Goal: Information Seeking & Learning: Learn about a topic

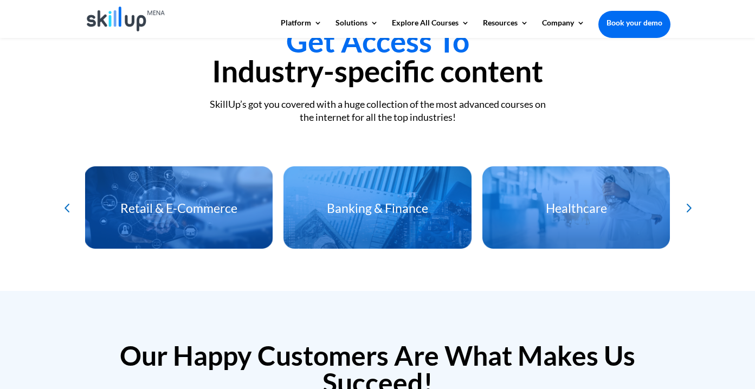
scroll to position [2315, 0]
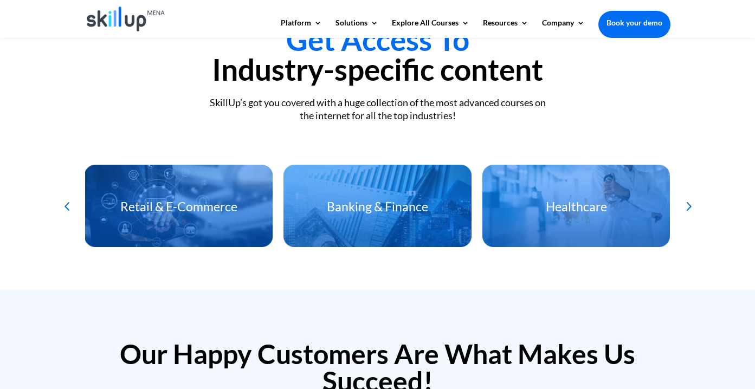
click at [692, 203] on div "Next slide" at bounding box center [688, 206] width 18 height 18
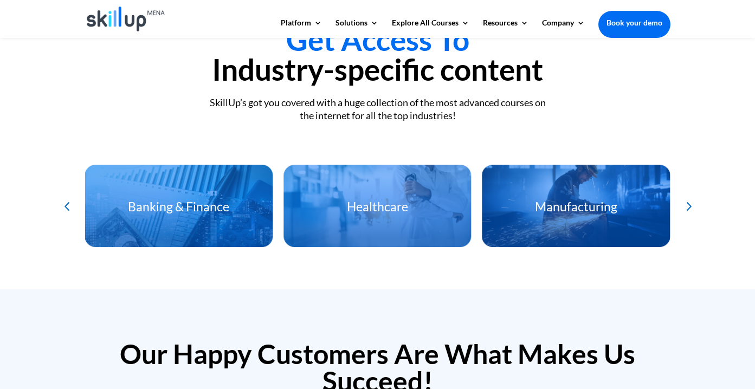
click at [692, 203] on div "Next slide" at bounding box center [688, 206] width 18 height 18
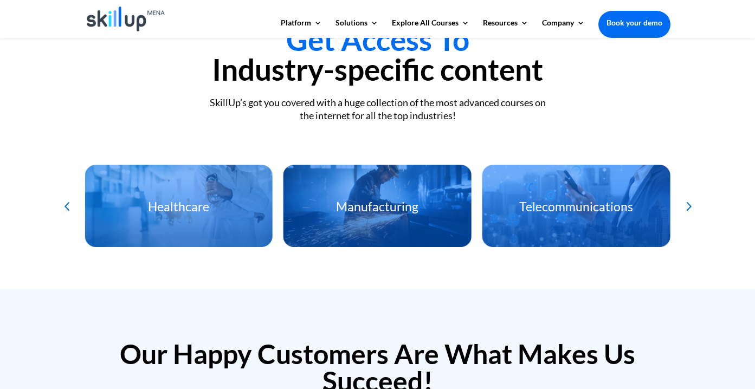
click at [692, 203] on div "Next slide" at bounding box center [688, 206] width 18 height 18
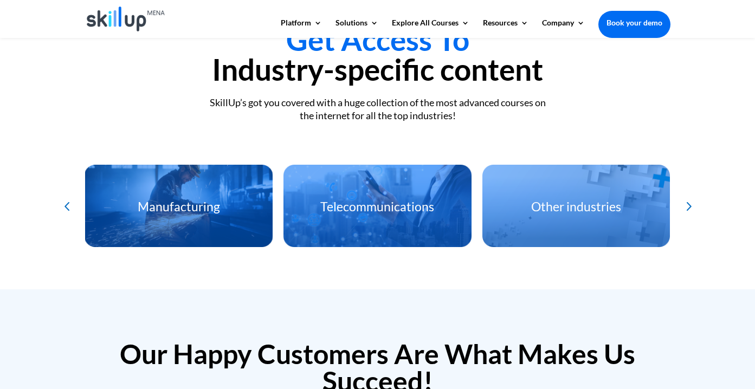
click at [692, 203] on div "Next slide" at bounding box center [688, 206] width 18 height 18
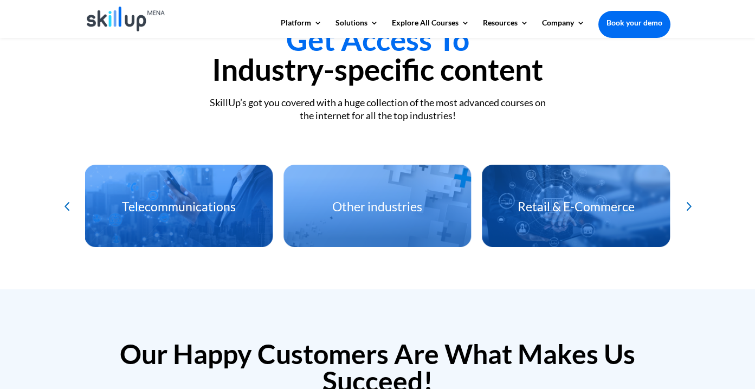
click at [692, 203] on div "Next slide" at bounding box center [688, 206] width 18 height 18
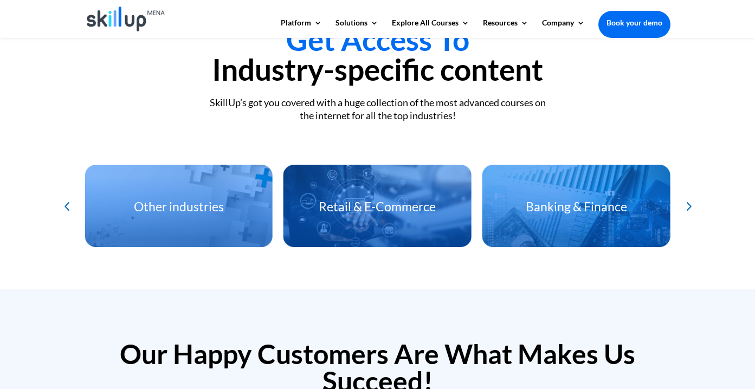
click at [692, 203] on div "Next slide" at bounding box center [688, 206] width 18 height 18
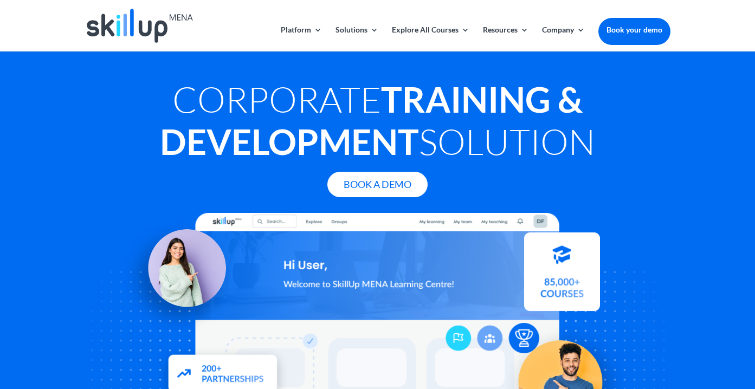
scroll to position [0, 0]
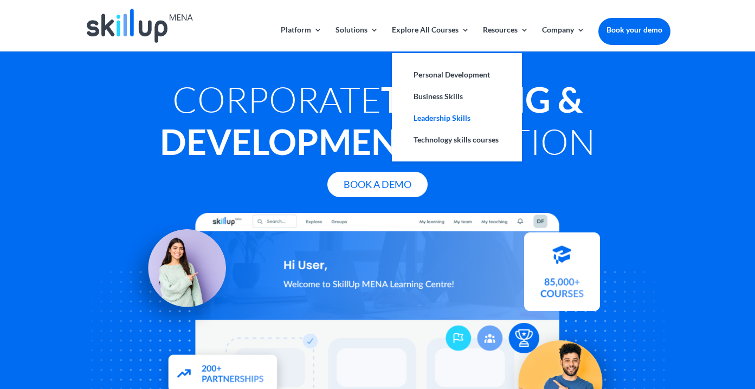
click at [454, 113] on link "Leadership Skills" at bounding box center [457, 118] width 108 height 22
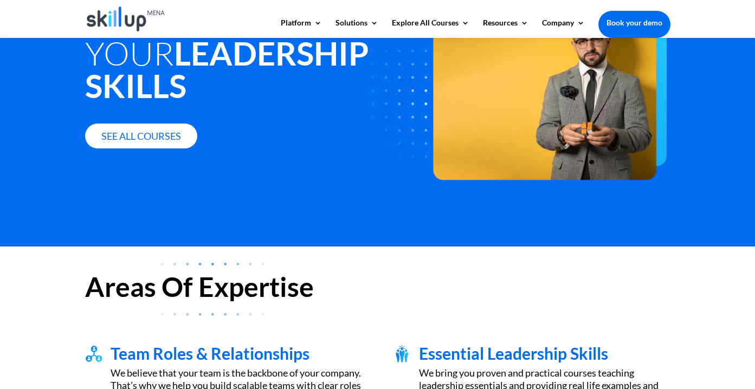
scroll to position [116, 0]
click at [123, 124] on link "See all courses" at bounding box center [141, 136] width 112 height 25
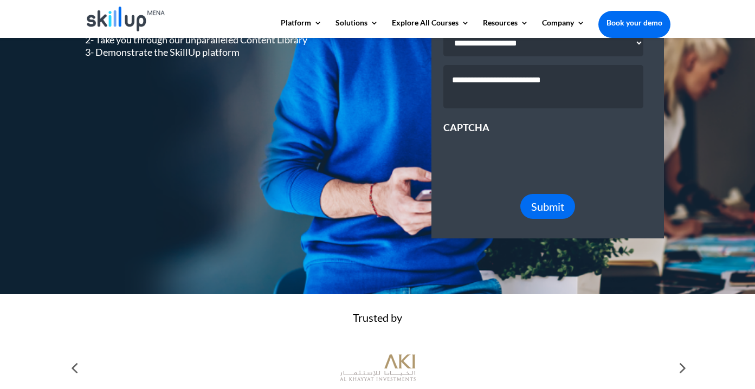
scroll to position [301, 0]
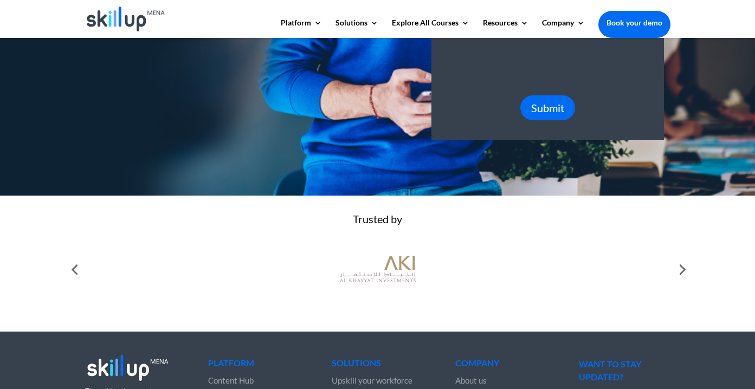
click at [304, 250] on div at bounding box center [377, 269] width 585 height 38
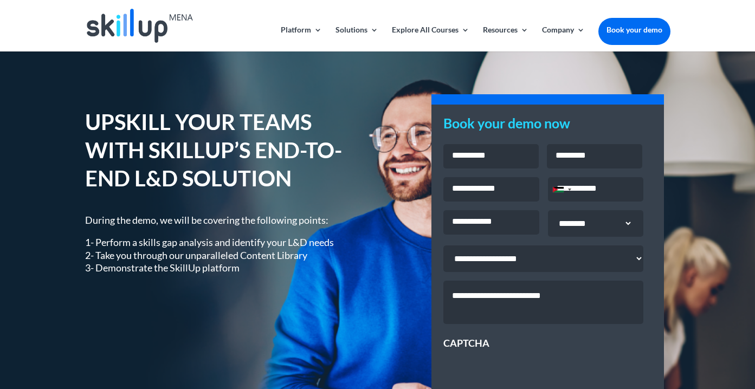
scroll to position [0, 0]
click at [120, 36] on img at bounding box center [140, 26] width 106 height 34
